Goal: Check status

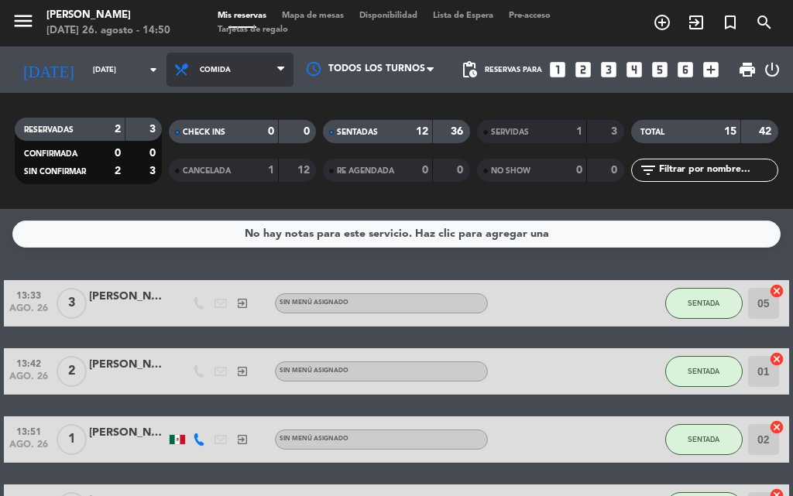
click at [238, 70] on span "Comida" at bounding box center [229, 70] width 127 height 34
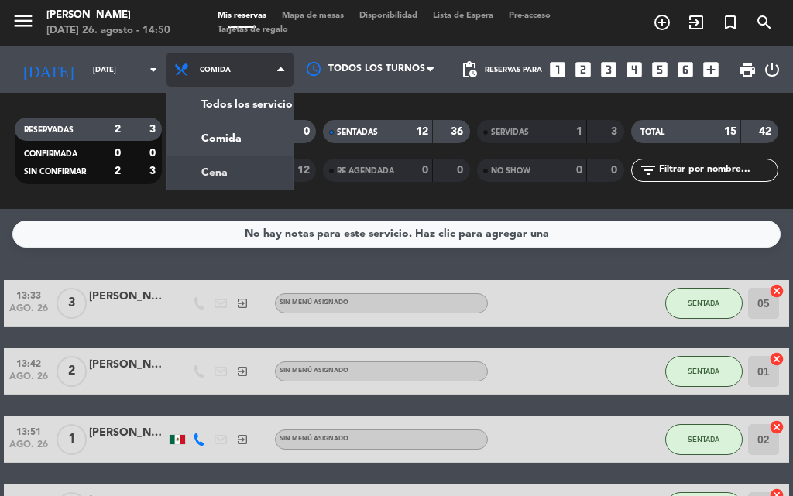
click at [217, 178] on div "menu [PERSON_NAME][DATE] 26. agosto - 14:50 Mis reservas Mapa de mesas Disponib…" at bounding box center [396, 104] width 793 height 209
click at [217, 178] on div "CANCELADA" at bounding box center [208, 171] width 71 height 18
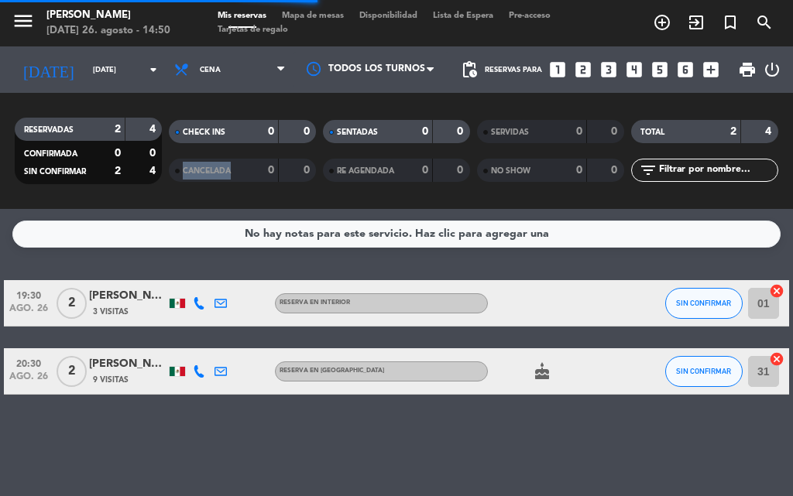
click at [224, 67] on span "Cena" at bounding box center [229, 70] width 127 height 34
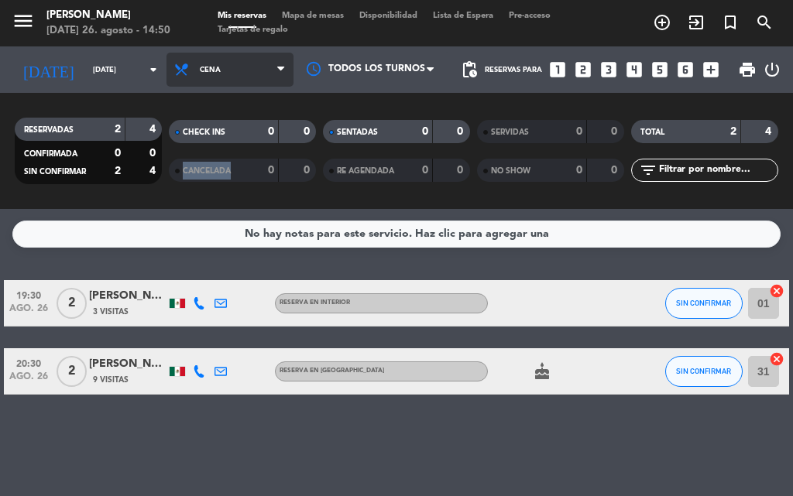
click at [235, 78] on span "Cena" at bounding box center [229, 70] width 127 height 34
click at [238, 81] on span "Cena" at bounding box center [229, 70] width 127 height 34
click at [241, 57] on span "Cena" at bounding box center [229, 70] width 127 height 34
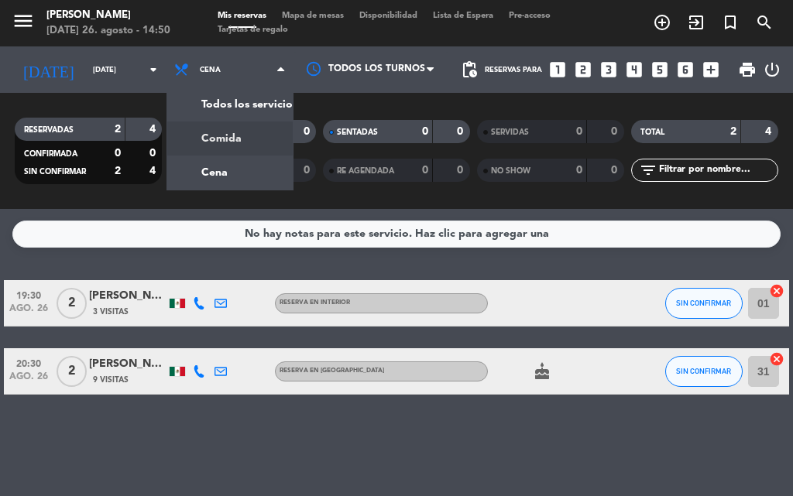
click at [208, 141] on div "menu [PERSON_NAME][DATE] 26. agosto - 14:50 Mis reservas Mapa de mesas Disponib…" at bounding box center [396, 104] width 793 height 209
click at [208, 141] on div "CHECK INS 0 0" at bounding box center [242, 131] width 147 height 23
